Goal: Find specific page/section: Find specific page/section

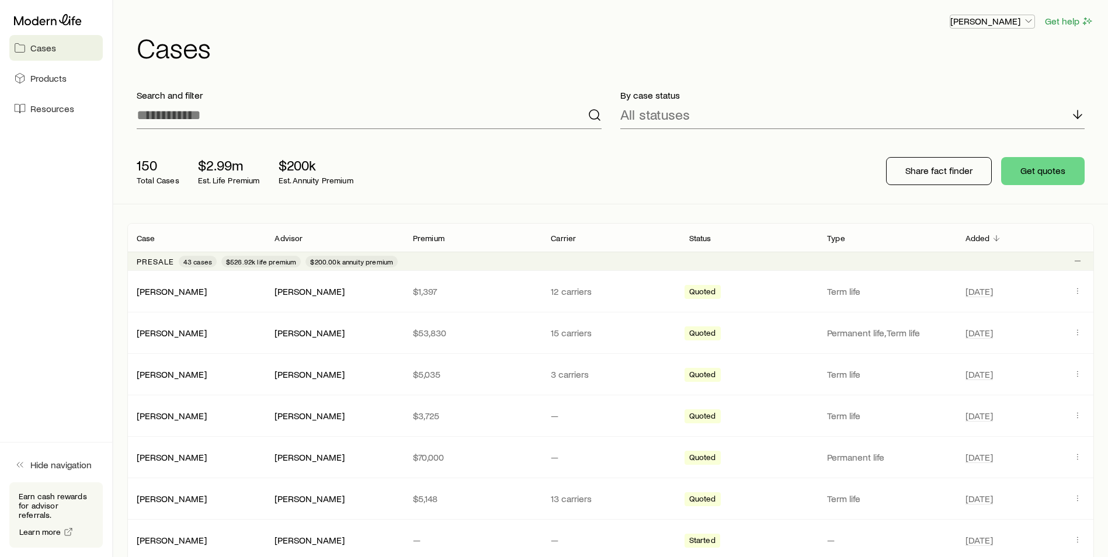
click at [1028, 23] on icon "button" at bounding box center [1029, 21] width 12 height 12
click at [972, 75] on span "Commission schedule" at bounding box center [966, 79] width 90 height 12
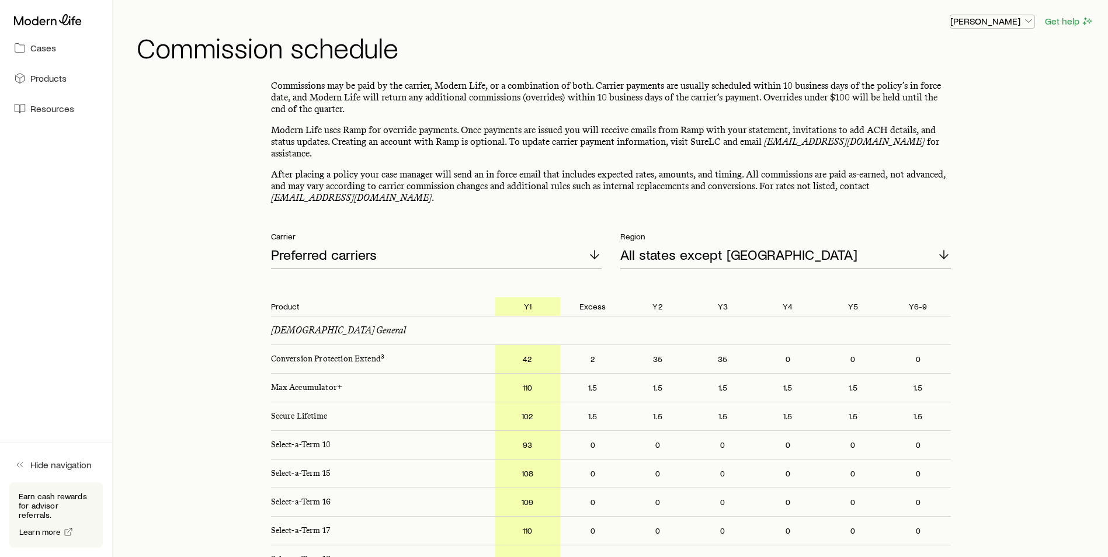
click at [1026, 22] on icon "button" at bounding box center [1029, 21] width 12 height 12
click at [49, 25] on icon at bounding box center [48, 20] width 68 height 12
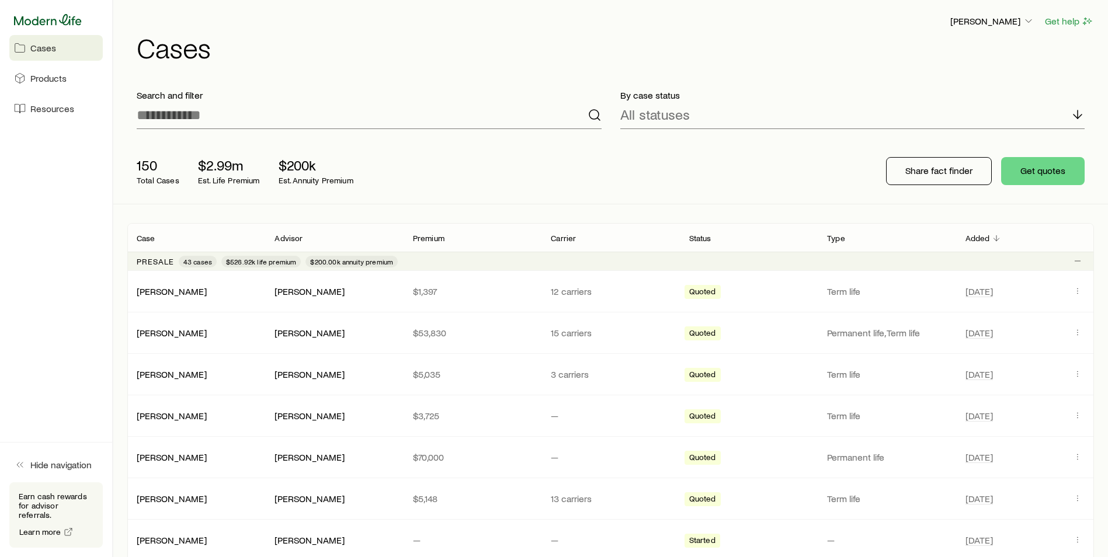
click at [53, 22] on icon at bounding box center [48, 20] width 68 height 12
click at [41, 110] on span "Resources" at bounding box center [52, 109] width 44 height 12
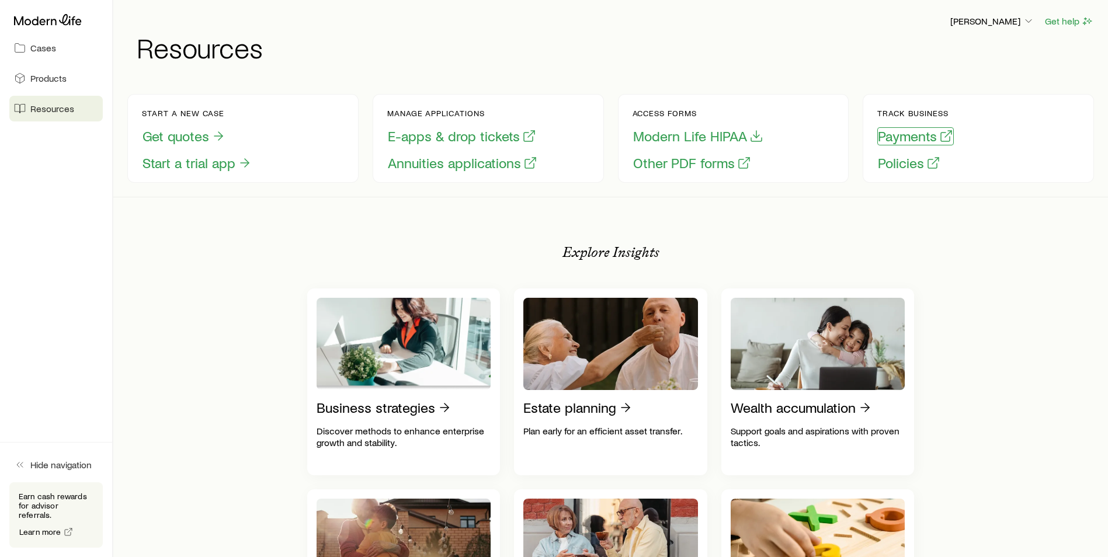
click at [913, 135] on button "Payments" at bounding box center [915, 136] width 77 height 18
